Goal: Register for event/course

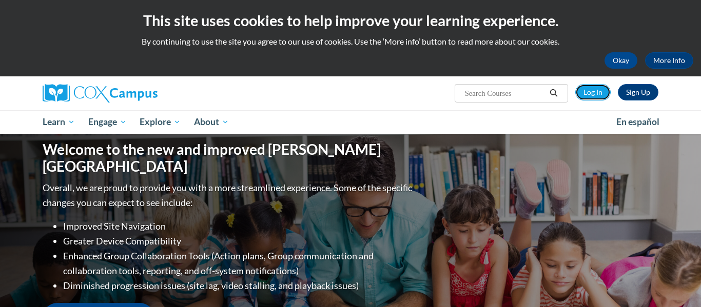
click at [597, 92] on link "Log In" at bounding box center [592, 92] width 35 height 16
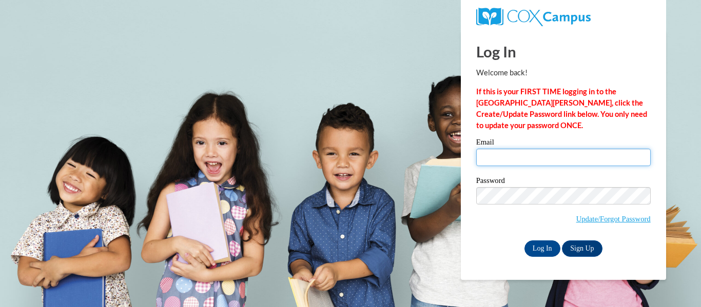
click at [511, 159] on input "Email" at bounding box center [563, 157] width 174 height 17
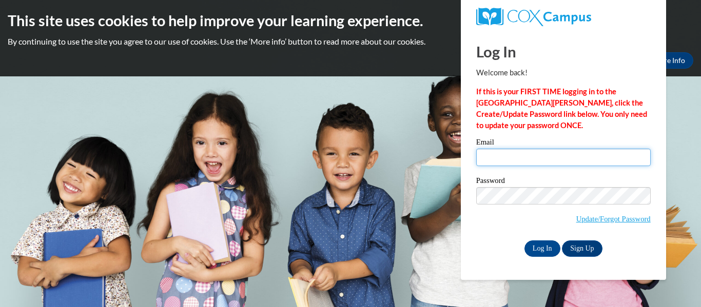
type input "lily.colmer26@buckeyehillscc.net"
click at [547, 181] on label "Password" at bounding box center [563, 182] width 174 height 10
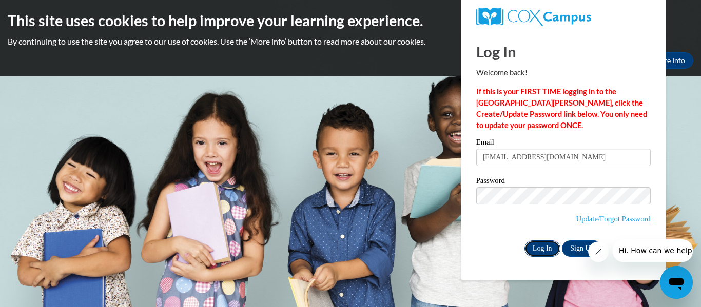
click at [539, 247] on input "Log In" at bounding box center [542, 249] width 36 height 16
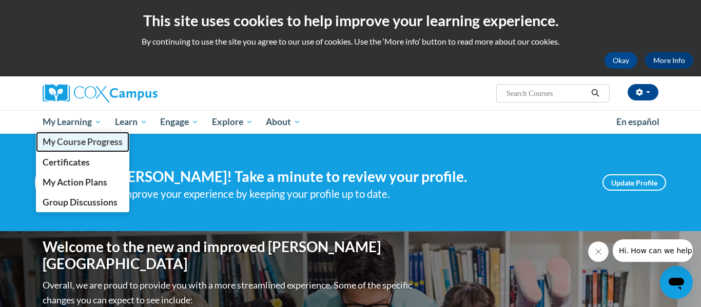
click at [82, 138] on span "My Course Progress" at bounding box center [83, 141] width 80 height 11
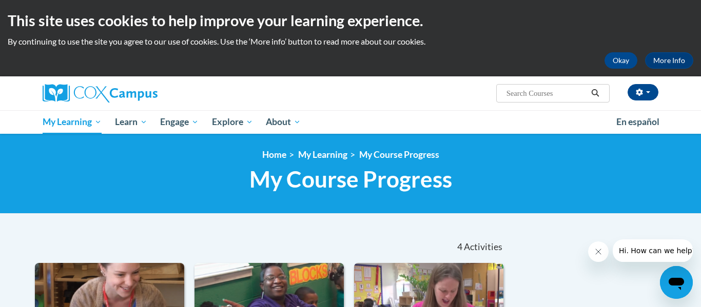
click at [567, 96] on input "Search..." at bounding box center [546, 93] width 82 height 12
click at [524, 90] on input "Search..." at bounding box center [546, 93] width 82 height 12
type input "a"
type input "Foundations of reading"
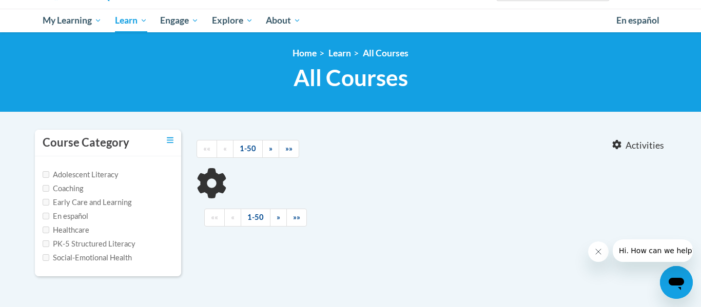
type input "Foundations of reading"
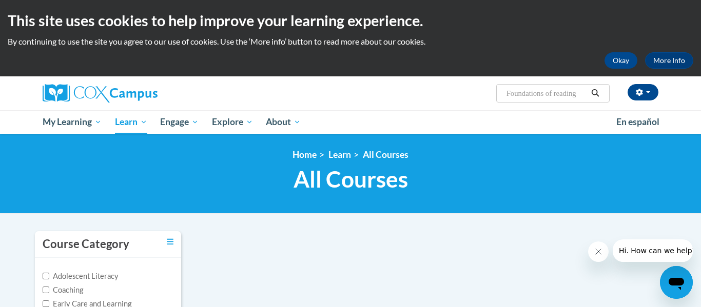
click at [592, 94] on icon "Search" at bounding box center [595, 93] width 8 height 8
type input "of reading"
click at [540, 97] on input "of reading" at bounding box center [546, 93] width 82 height 12
drag, startPoint x: 546, startPoint y: 91, endPoint x: 498, endPoint y: 90, distance: 48.2
click at [498, 90] on span "Search Search... of reading" at bounding box center [552, 93] width 113 height 18
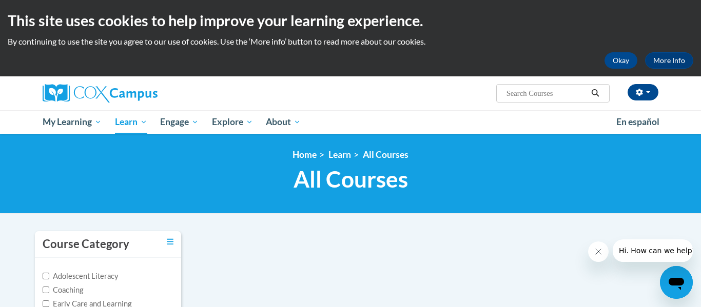
click at [518, 91] on input "Search..." at bounding box center [546, 93] width 82 height 12
type input "Foundations of Reading"
click at [593, 92] on icon "Search" at bounding box center [594, 93] width 9 height 8
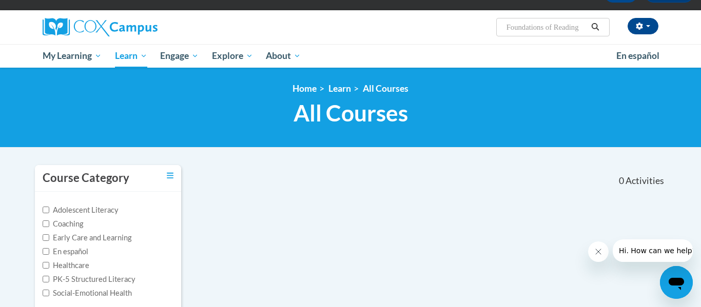
scroll to position [62, 0]
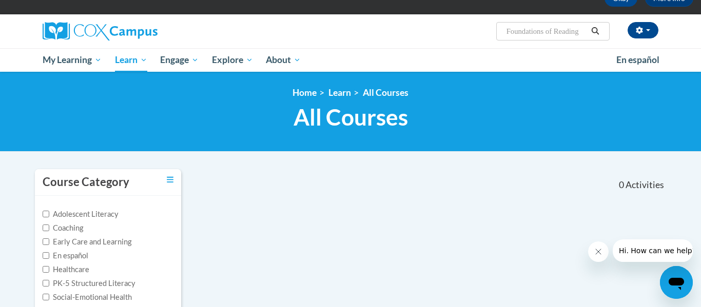
click at [580, 32] on input "Foundations of Reading" at bounding box center [546, 31] width 82 height 12
drag, startPoint x: 586, startPoint y: 31, endPoint x: 469, endPoint y: 35, distance: 117.5
click at [469, 35] on div "[PERSON_NAME] ([GEOGRAPHIC_DATA]/New_York UTC-04:00) My Profile Inbox My Transc…" at bounding box center [455, 27] width 421 height 26
click at [518, 32] on input "Search..." at bounding box center [546, 31] width 82 height 12
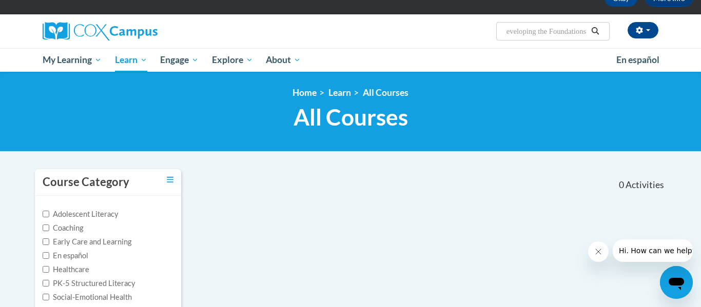
scroll to position [0, 105]
type input "An Ecosystem Approach to Developing the Foundation for Reading in the Early Yea…"
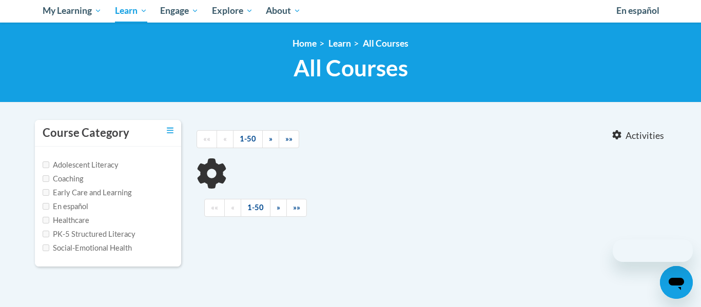
type input "An Ecosystem Approach to Developing the Foundation for Reading in the Early Yea…"
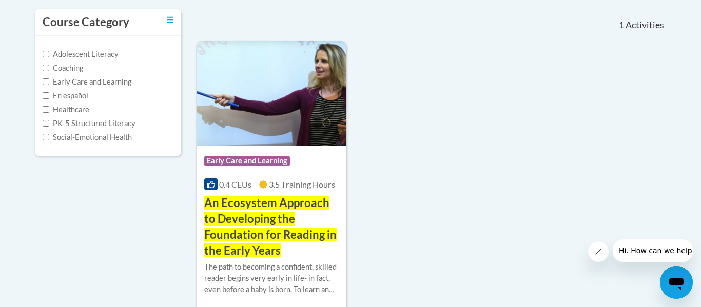
scroll to position [223, 0]
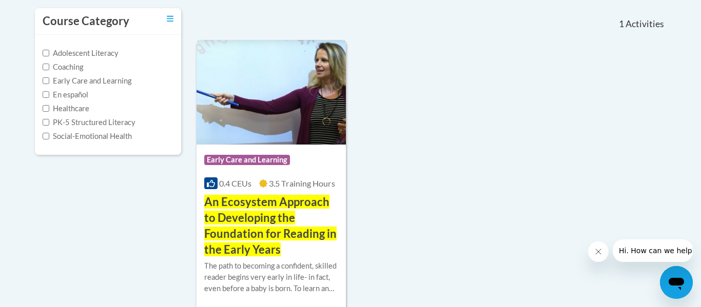
click at [261, 232] on span "An Ecosystem Approach to Developing the Foundation for Reading in the Early Yea…" at bounding box center [270, 225] width 132 height 61
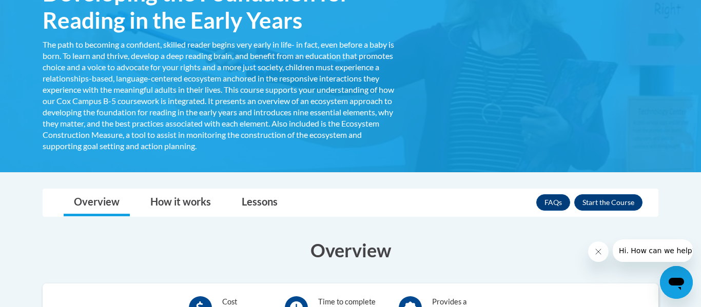
scroll to position [238, 0]
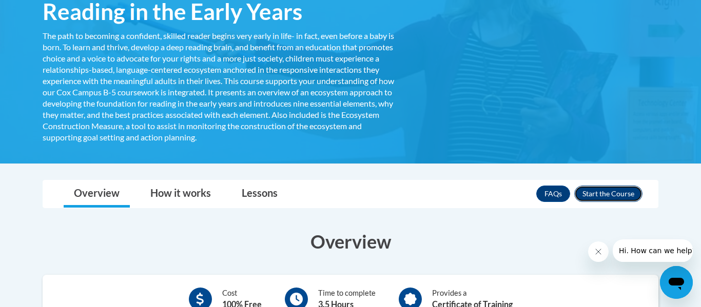
click at [604, 193] on button "Enroll" at bounding box center [608, 194] width 68 height 16
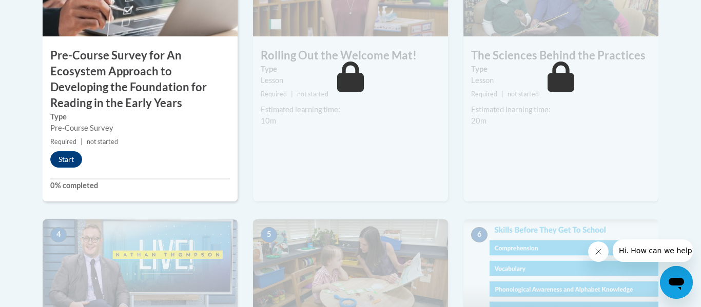
scroll to position [442, 0]
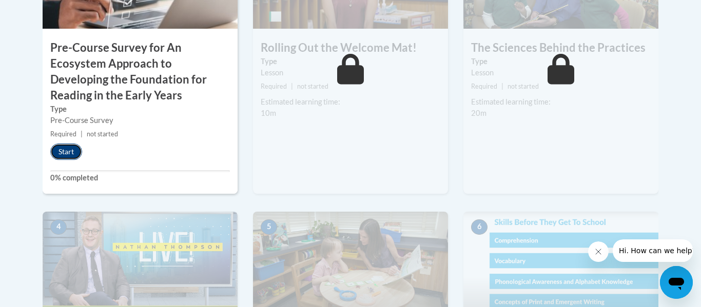
click at [58, 154] on button "Start" at bounding box center [66, 152] width 32 height 16
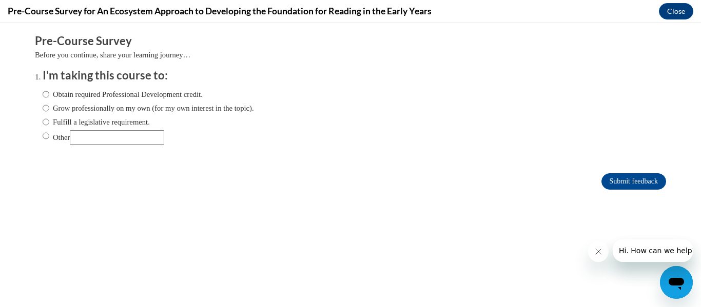
scroll to position [0, 0]
click at [46, 94] on input "Obtain required Professional Development credit." at bounding box center [46, 94] width 7 height 11
radio input "true"
click at [608, 181] on input "Submit feedback" at bounding box center [633, 181] width 65 height 16
click at [594, 249] on icon "Close message from company" at bounding box center [598, 252] width 8 height 8
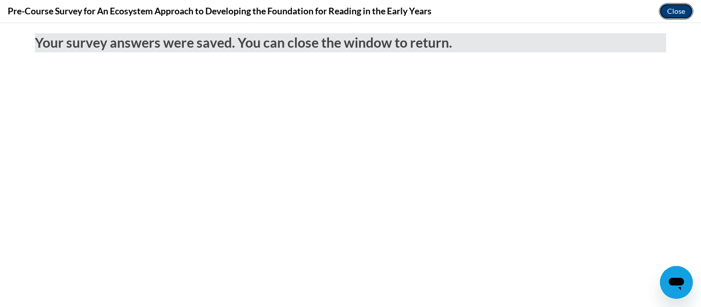
click at [674, 16] on button "Close" at bounding box center [675, 11] width 34 height 16
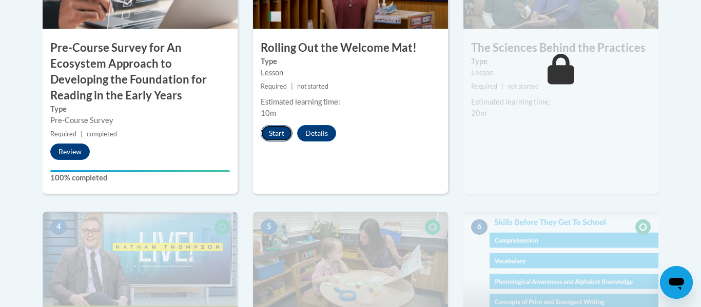
click at [278, 127] on button "Start" at bounding box center [277, 133] width 32 height 16
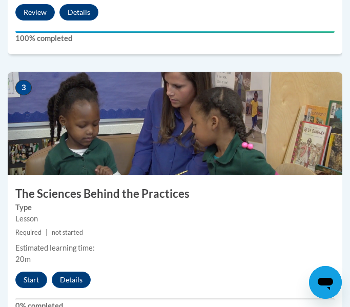
scroll to position [862, 0]
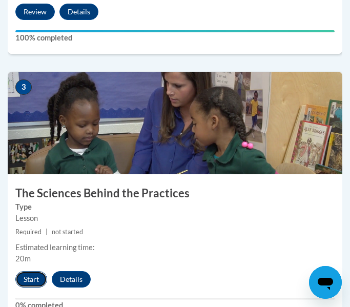
click at [26, 279] on button "Start" at bounding box center [31, 279] width 32 height 16
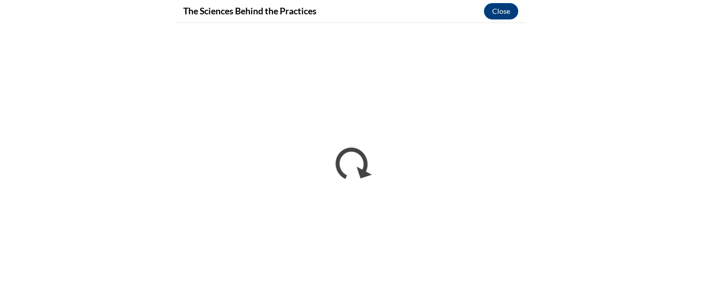
scroll to position [0, 0]
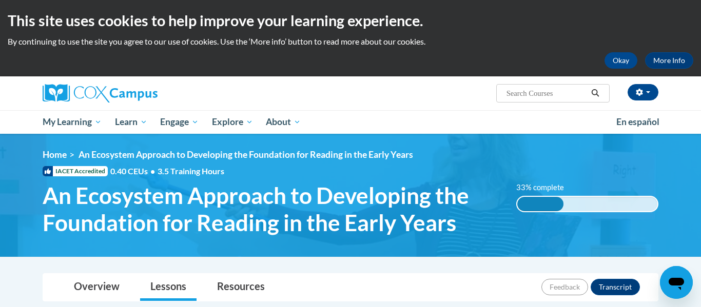
click at [519, 94] on input "Search..." at bounding box center [546, 93] width 82 height 12
click at [539, 97] on input "Search..." at bounding box center [546, 93] width 82 height 12
type input "Asq"
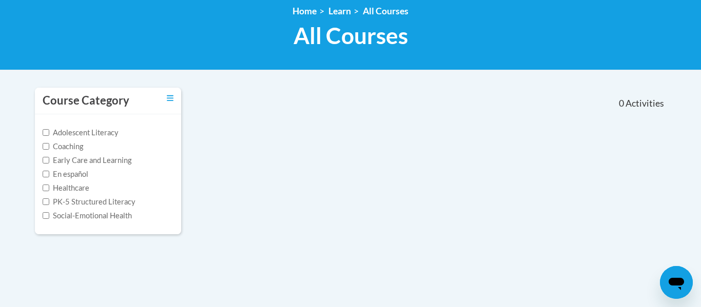
type input "Asq"
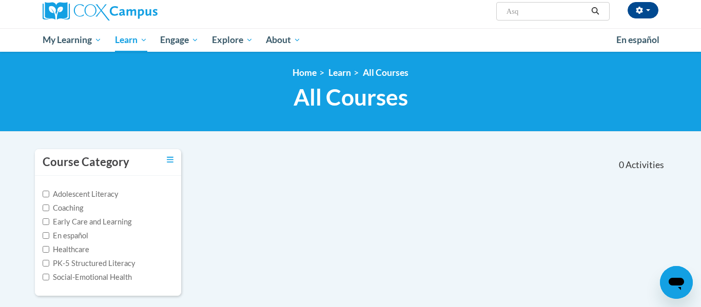
scroll to position [103, 0]
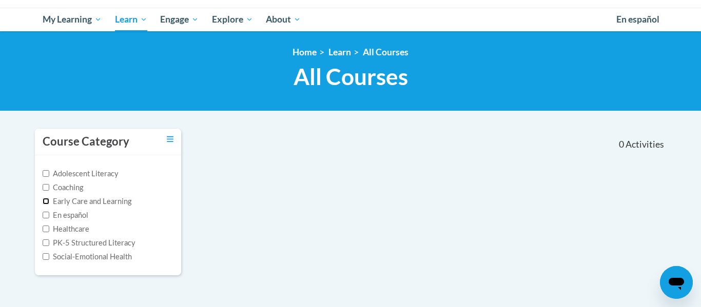
click at [44, 202] on input "Early Care and Learning" at bounding box center [46, 201] width 7 height 7
checkbox input "true"
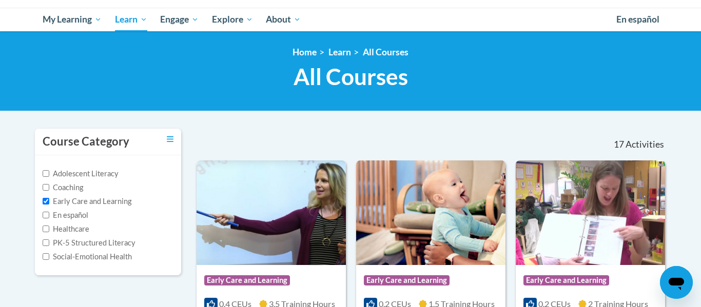
click at [281, 94] on div "<en>Home</en><fr>Accueil</fr><de>Zuhause</de><it>Casa</it><es>Casa</es><pt>Casa…" at bounding box center [350, 71] width 646 height 49
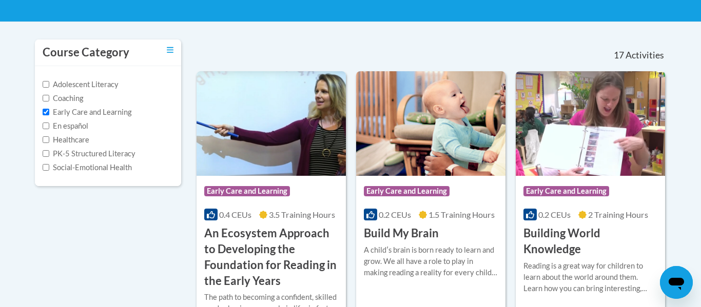
scroll to position [205, 0]
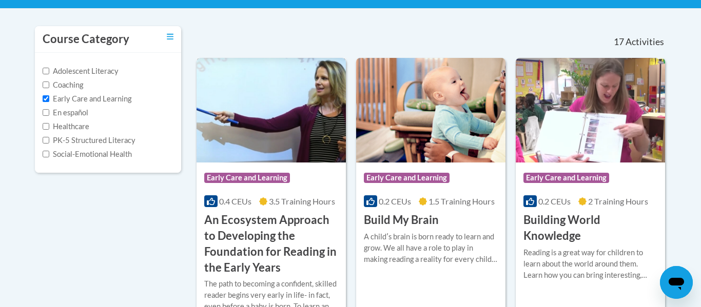
click at [241, 221] on h3 "An Ecosystem Approach to Developing the Foundation for Reading in the Early Yea…" at bounding box center [271, 243] width 134 height 63
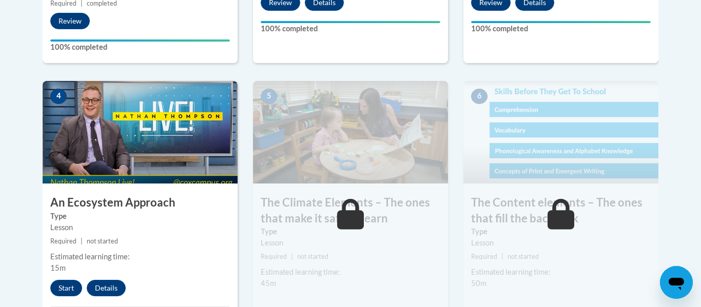
scroll to position [582, 0]
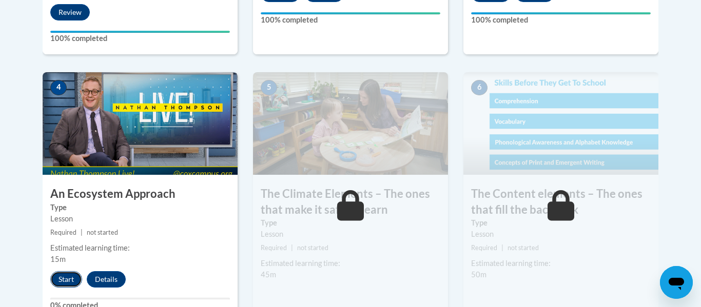
click at [56, 283] on button "Start" at bounding box center [66, 279] width 32 height 16
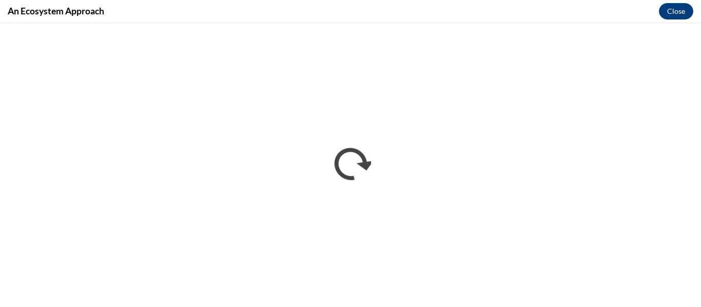
scroll to position [0, 0]
